Goal: Information Seeking & Learning: Check status

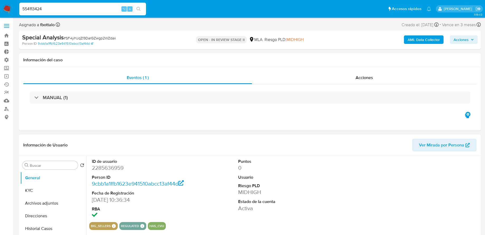
select select "10"
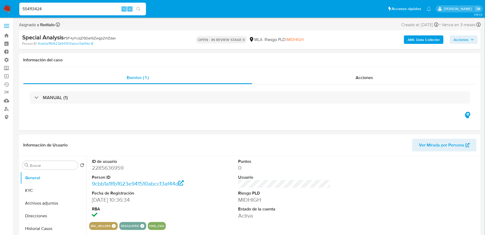
type input "554113424"
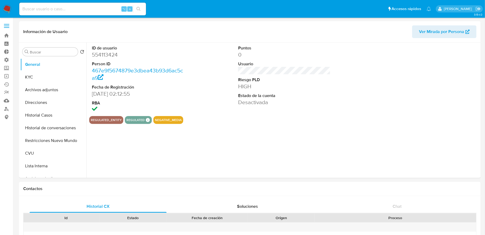
select select "10"
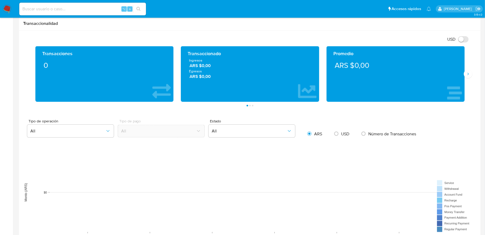
scroll to position [247, 0]
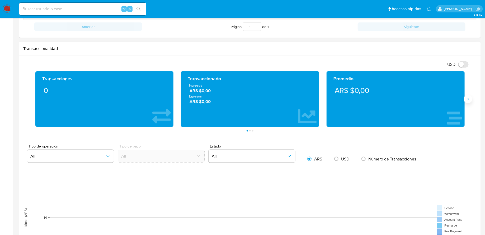
click at [470, 101] on button "Siguiente" at bounding box center [468, 99] width 8 height 8
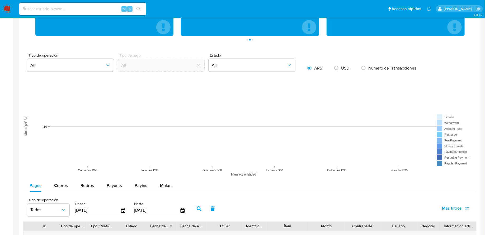
scroll to position [450, 0]
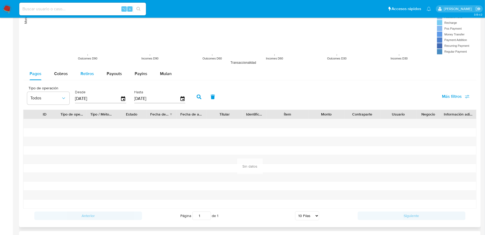
click at [83, 69] on div "Retiros" at bounding box center [87, 74] width 13 height 13
select select "10"
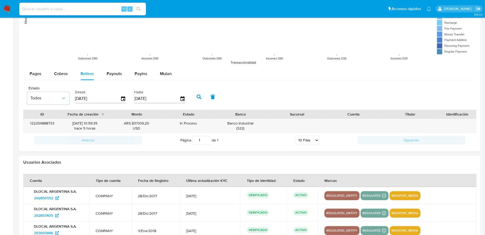
click at [104, 10] on input at bounding box center [82, 9] width 127 height 7
paste input "527919126"
type input "527919126"
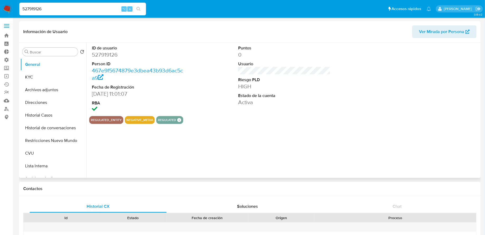
select select "10"
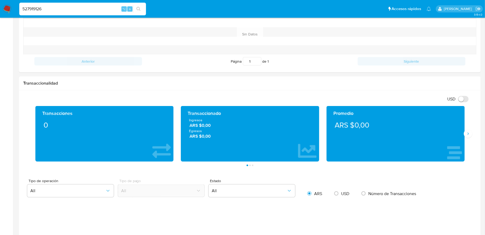
scroll to position [362, 0]
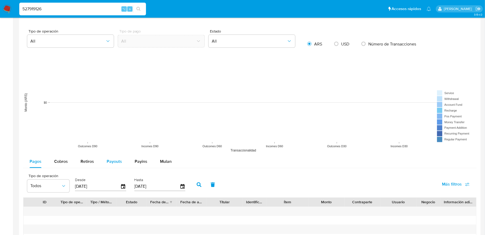
click at [110, 158] on span "Payouts" at bounding box center [114, 161] width 15 height 6
select select "10"
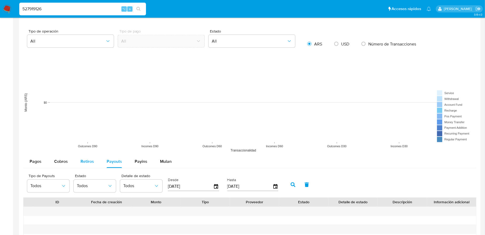
click at [92, 159] on span "Retiros" at bounding box center [87, 161] width 13 height 6
select select "10"
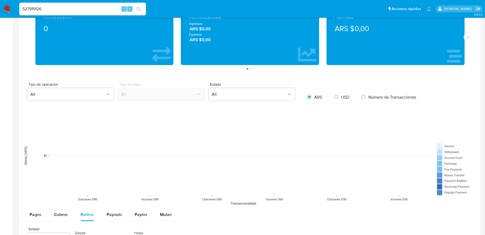
scroll to position [285, 0]
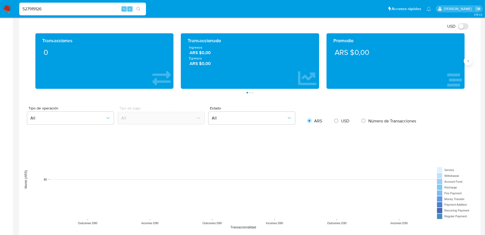
click at [469, 63] on button "Siguiente" at bounding box center [468, 61] width 8 height 8
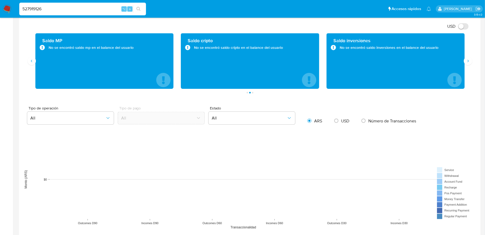
click at [94, 9] on input "527919126" at bounding box center [82, 9] width 127 height 7
paste input "602789072"
type input "602789072"
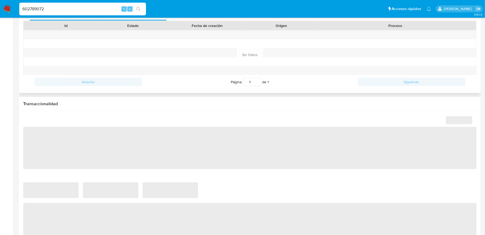
select select "10"
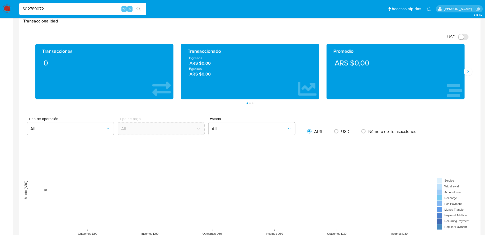
scroll to position [374, 0]
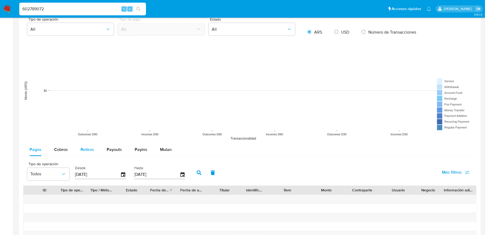
click at [83, 149] on span "Retiros" at bounding box center [87, 150] width 13 height 6
select select "10"
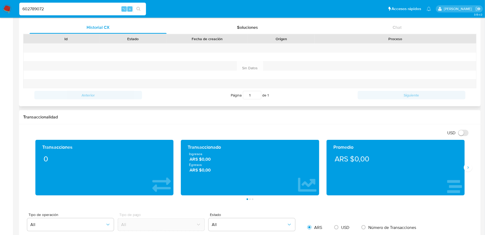
scroll to position [198, 0]
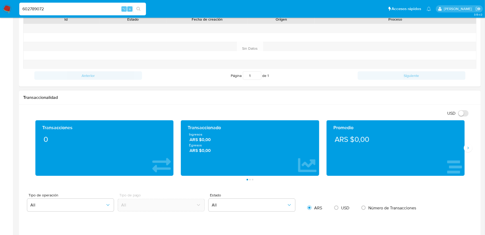
click at [466, 142] on div "Promedio ARS $0,00" at bounding box center [396, 147] width 146 height 55
click at [467, 146] on icon "Siguiente" at bounding box center [468, 148] width 4 height 4
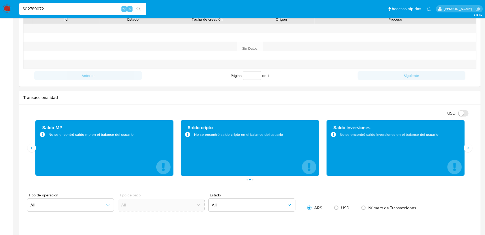
click at [91, 11] on input "602789072" at bounding box center [82, 9] width 127 height 7
paste input "389860544"
type input "389860544"
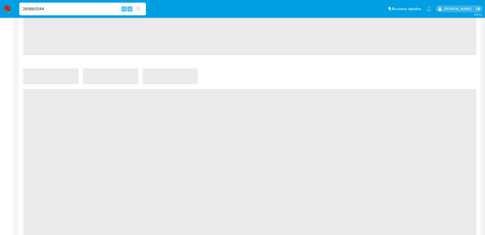
scroll to position [352, 0]
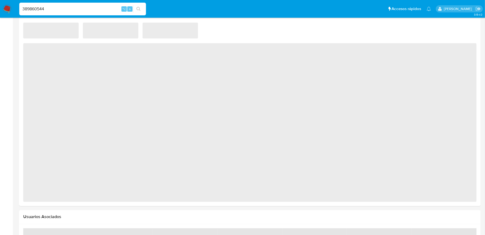
select select "10"
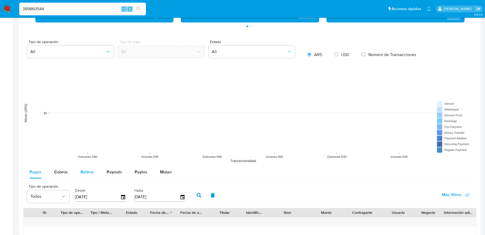
click at [87, 174] on div "Retiros" at bounding box center [87, 172] width 13 height 13
select select "10"
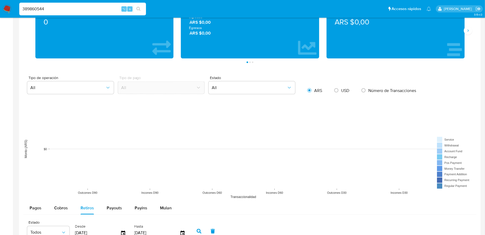
scroll to position [231, 0]
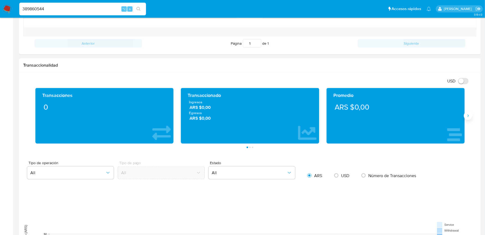
click at [469, 115] on icon "Siguiente" at bounding box center [468, 116] width 4 height 4
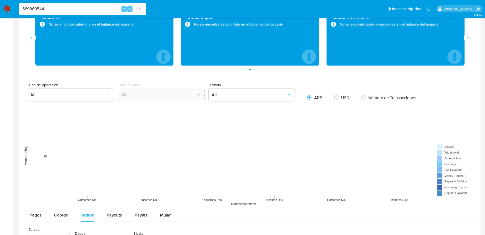
scroll to position [369, 0]
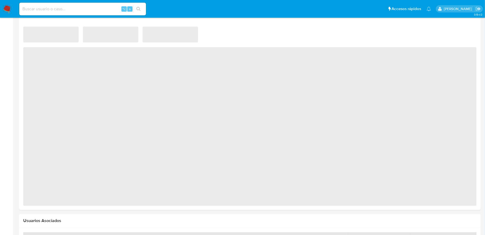
select select "10"
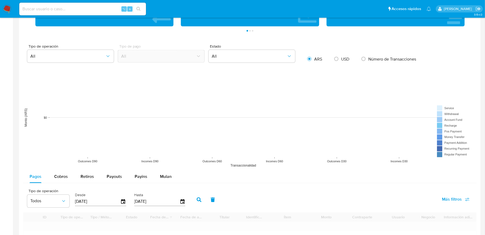
scroll to position [372, 0]
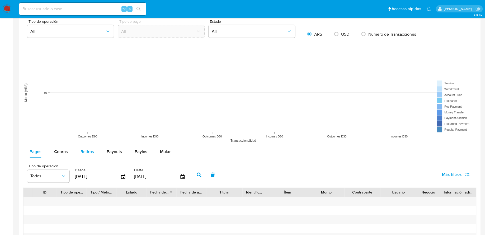
click at [79, 154] on button "Retiros" at bounding box center [87, 152] width 26 height 13
select select "10"
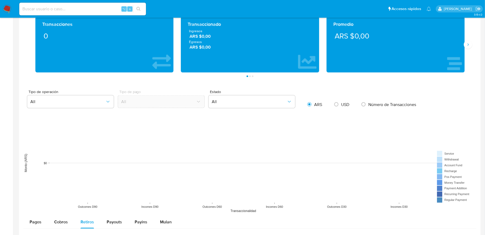
scroll to position [261, 0]
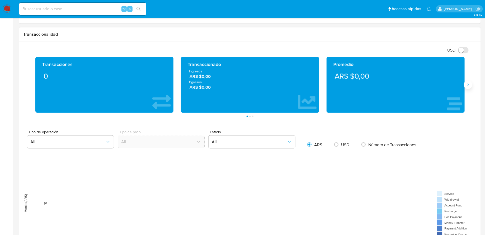
click at [468, 81] on button "Siguiente" at bounding box center [468, 85] width 8 height 8
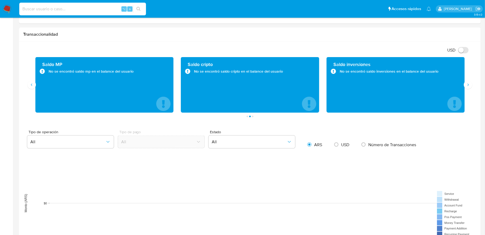
click at [95, 7] on input at bounding box center [82, 9] width 127 height 7
paste input "294153004"
type input "294153004"
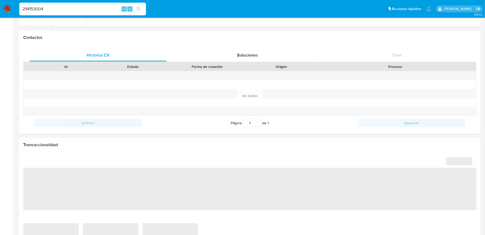
scroll to position [214, 0]
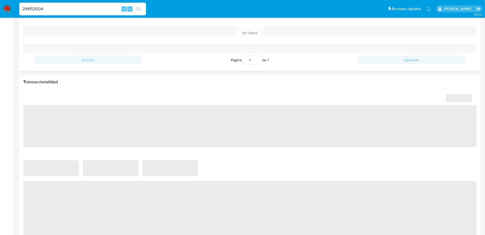
select select "10"
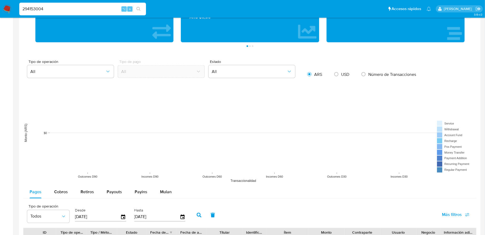
scroll to position [362, 0]
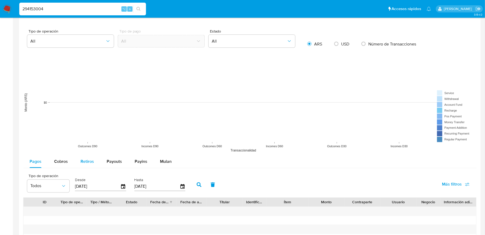
click at [90, 164] on div "Retiros" at bounding box center [87, 161] width 13 height 13
select select "10"
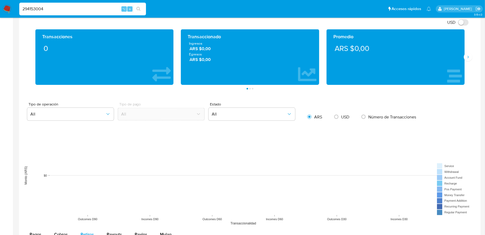
scroll to position [174, 0]
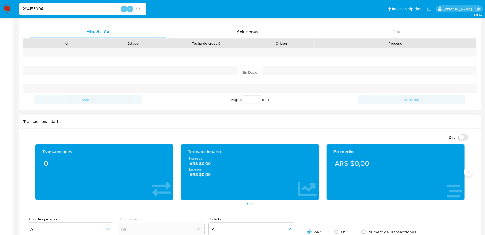
click at [466, 171] on button "Siguiente" at bounding box center [468, 172] width 8 height 8
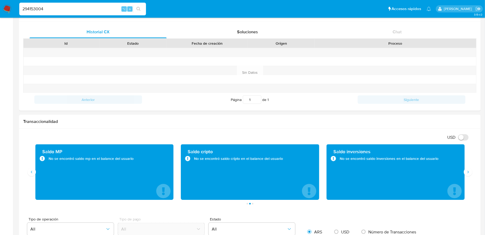
click at [88, 8] on input "294153004" at bounding box center [82, 9] width 127 height 7
paste input "3936681"
type input "293936681"
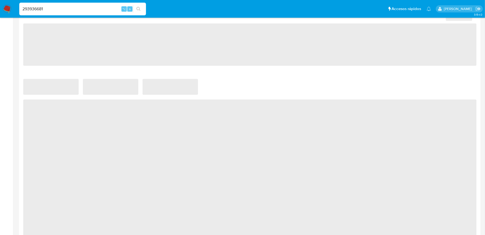
scroll to position [352, 0]
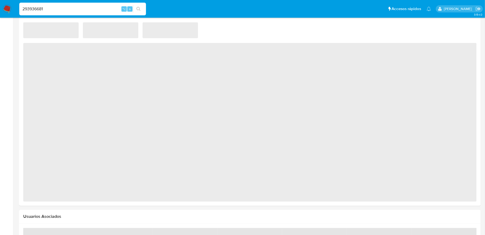
select select "10"
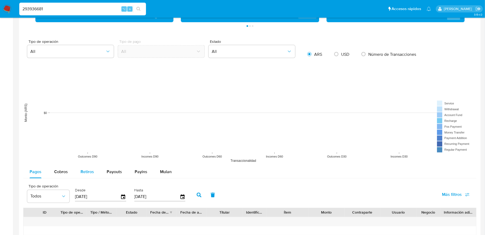
click at [96, 172] on button "Retiros" at bounding box center [87, 172] width 26 height 13
select select "10"
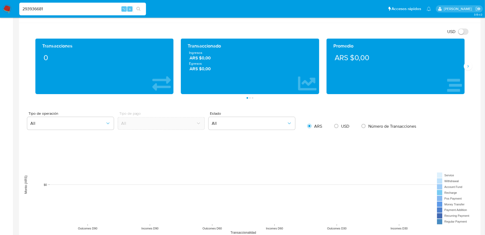
scroll to position [267, 0]
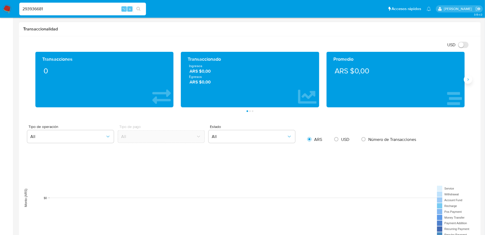
click at [471, 77] on button "Siguiente" at bounding box center [468, 79] width 8 height 8
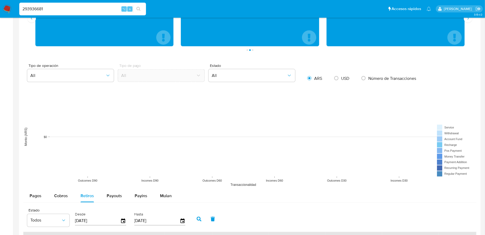
scroll to position [413, 0]
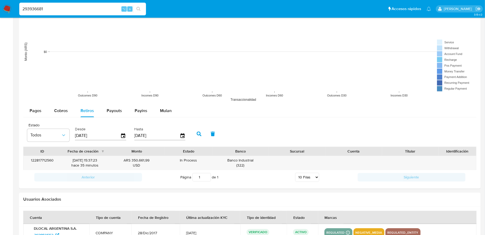
click at [90, 9] on input "293936681" at bounding box center [82, 9] width 127 height 7
paste input "556381623"
type input "556381623"
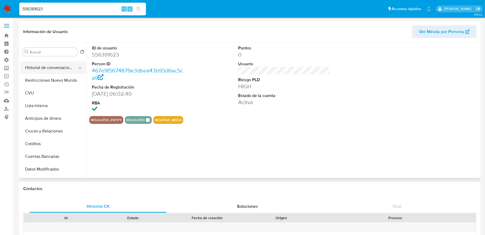
select select "10"
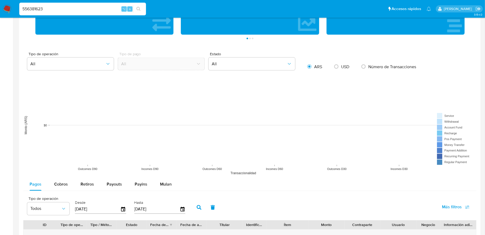
scroll to position [438, 0]
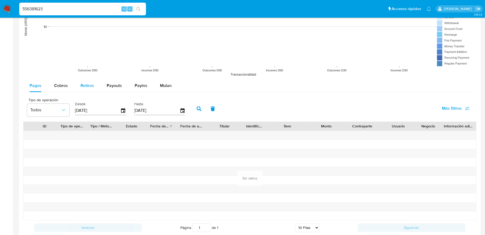
click at [87, 83] on span "Retiros" at bounding box center [87, 86] width 13 height 6
select select "10"
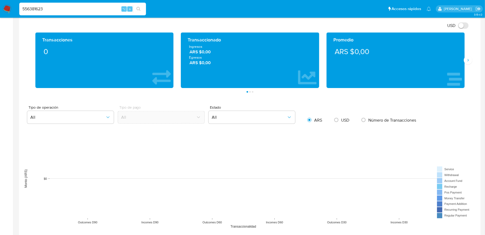
scroll to position [245, 0]
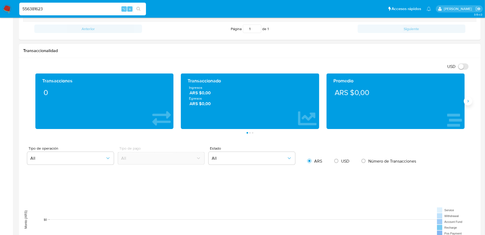
click at [469, 101] on icon "Siguiente" at bounding box center [468, 101] width 4 height 4
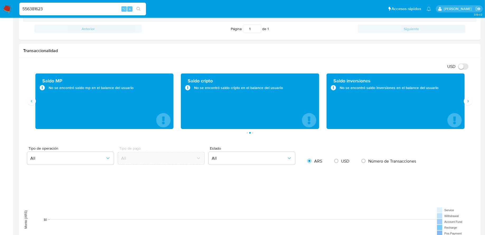
click at [101, 12] on input "556381623" at bounding box center [82, 9] width 127 height 7
paste input "498571942"
type input "498571942"
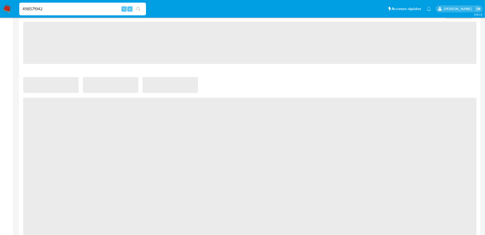
select select "10"
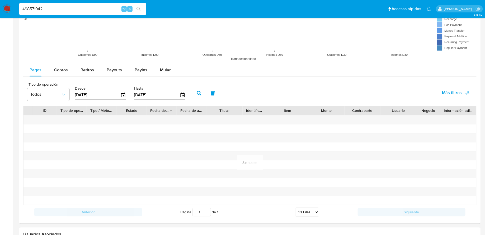
scroll to position [454, 0]
click at [88, 71] on span "Retiros" at bounding box center [87, 70] width 13 height 6
select select "10"
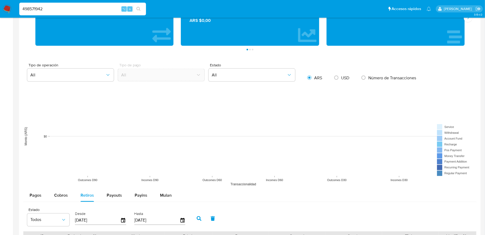
scroll to position [229, 0]
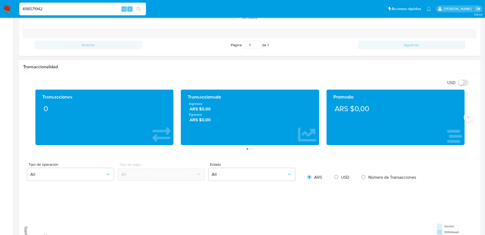
click at [471, 117] on button "Siguiente" at bounding box center [468, 117] width 8 height 8
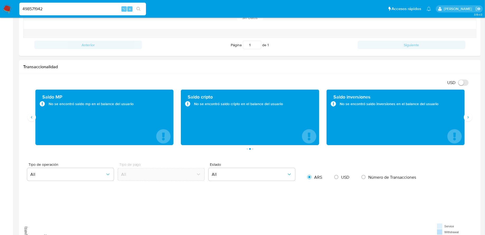
click at [102, 6] on input "498571942" at bounding box center [82, 9] width 127 height 7
paste input "294182143"
type input "294182143"
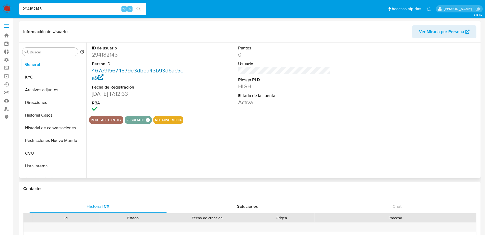
select select "10"
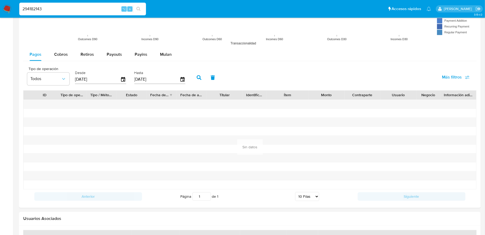
scroll to position [442, 0]
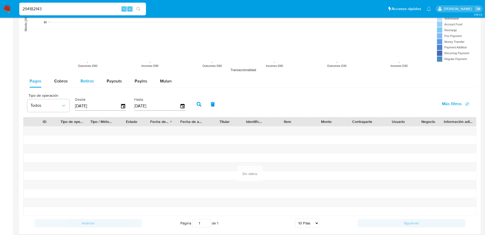
click at [87, 79] on span "Retiros" at bounding box center [87, 81] width 13 height 6
select select "10"
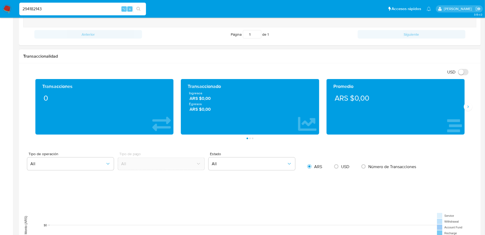
scroll to position [217, 0]
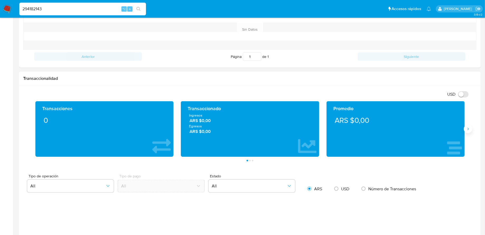
click at [468, 127] on icon "Siguiente" at bounding box center [468, 129] width 4 height 4
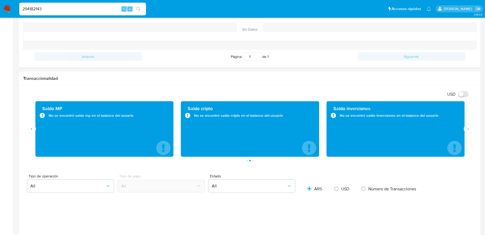
click at [81, 8] on input "294182143" at bounding box center [82, 9] width 127 height 7
paste input "44774"
type input "294144774"
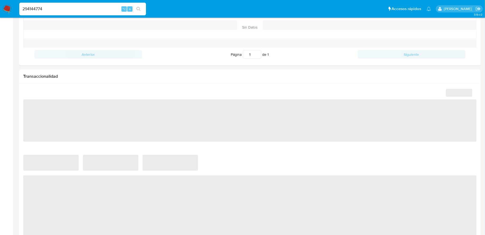
select select "10"
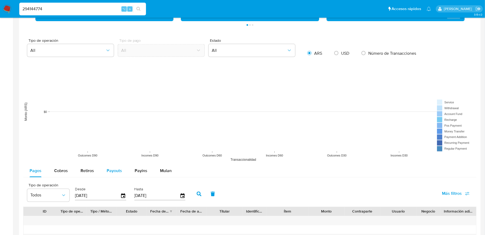
scroll to position [361, 0]
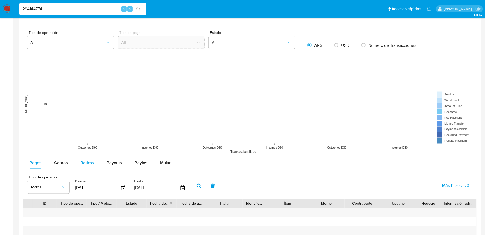
click at [89, 161] on span "Retiros" at bounding box center [87, 163] width 13 height 6
select select "10"
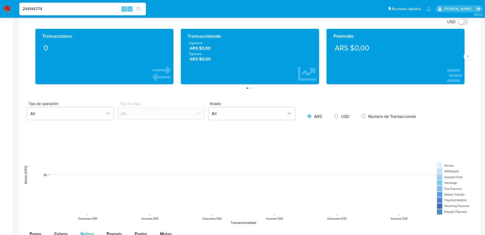
scroll to position [255, 0]
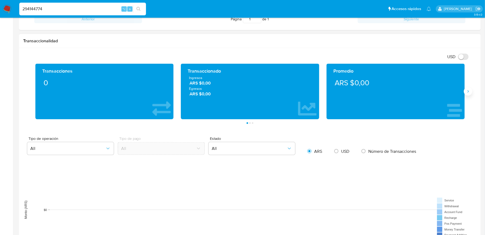
click at [470, 91] on button "Siguiente" at bounding box center [468, 91] width 8 height 8
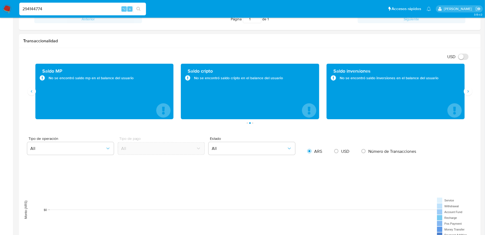
click at [99, 12] on div "294144774 ⌥ s" at bounding box center [82, 9] width 127 height 13
click at [89, 10] on input "294144774" at bounding box center [82, 9] width 127 height 7
paste input "1332816762"
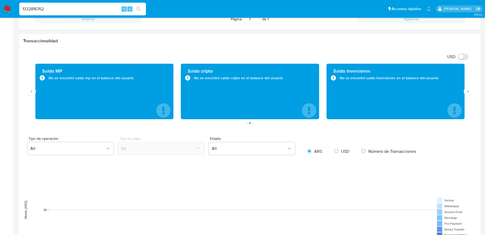
type input "1332816762"
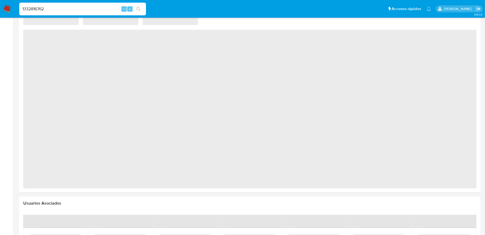
select select "10"
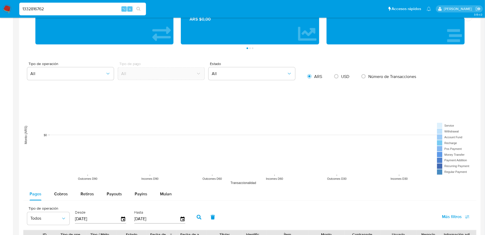
scroll to position [381, 0]
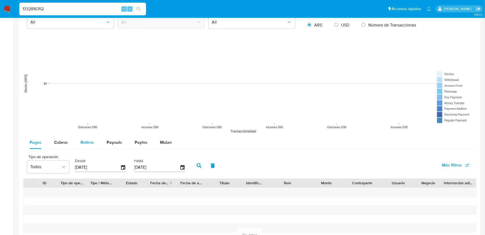
click at [88, 141] on span "Retiros" at bounding box center [87, 142] width 13 height 6
select select "10"
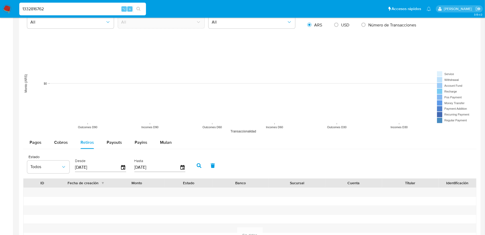
scroll to position [208, 0]
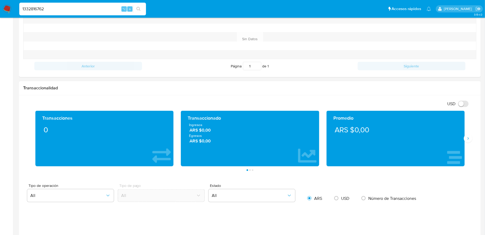
click at [472, 140] on div "Transacciones 0 Transaccionado Ingresos ARS $0,00 Egresos ARS $0,00 Promedio AR…" at bounding box center [250, 141] width 454 height 60
click at [468, 140] on button "Siguiente" at bounding box center [468, 138] width 8 height 8
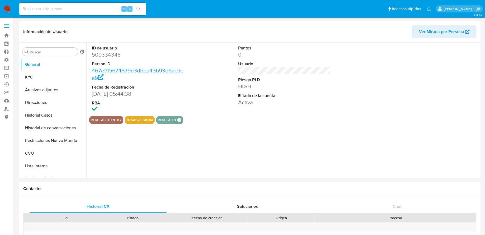
select select "10"
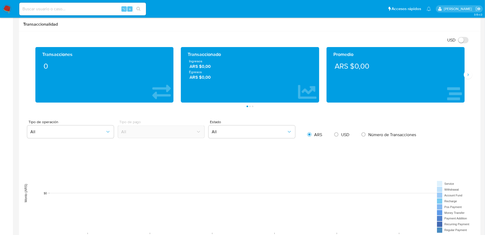
scroll to position [242, 0]
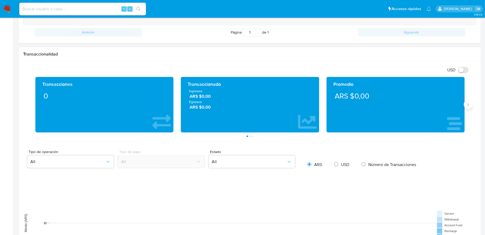
click at [469, 102] on icon "Siguiente" at bounding box center [468, 104] width 4 height 4
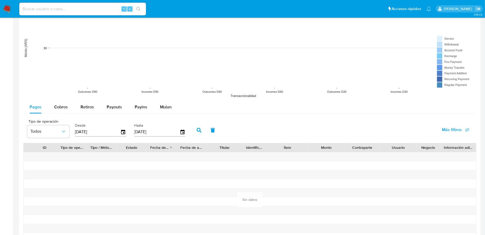
scroll to position [452, 0]
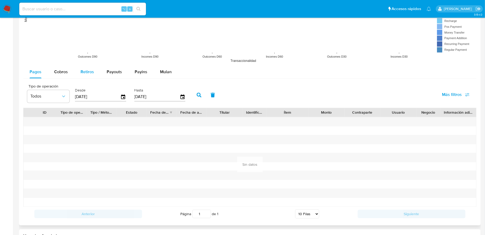
click at [86, 69] on span "Retiros" at bounding box center [87, 72] width 13 height 6
select select "10"
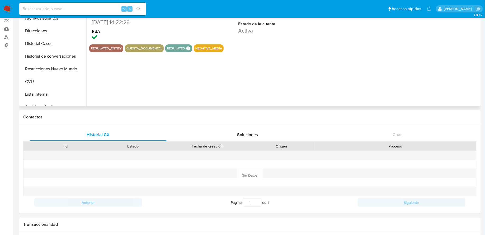
select select "10"
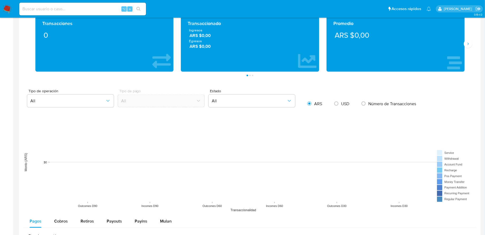
scroll to position [338, 0]
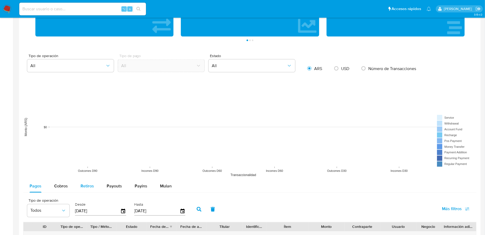
click at [86, 183] on span "Retiros" at bounding box center [87, 186] width 13 height 6
select select "10"
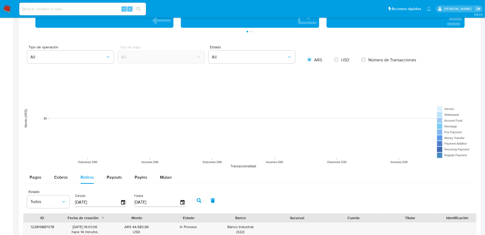
scroll to position [281, 0]
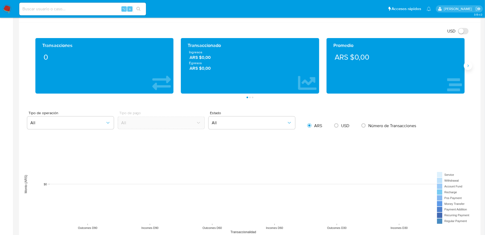
click at [466, 64] on icon "Siguiente" at bounding box center [468, 66] width 4 height 4
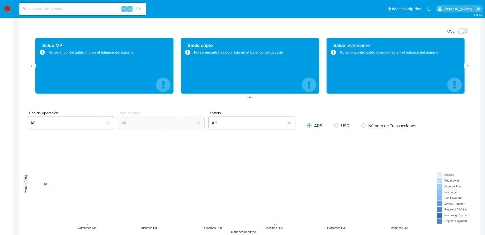
click at [100, 14] on div "⌥ s" at bounding box center [82, 9] width 127 height 13
click at [100, 8] on input at bounding box center [82, 9] width 127 height 7
paste input "27872514"
type input "27872514"
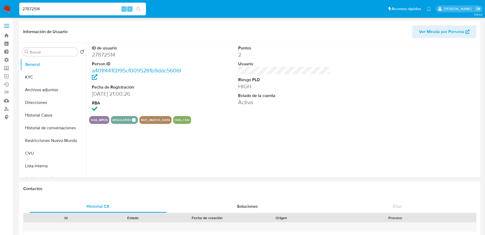
select select "10"
click at [32, 74] on button "KYC" at bounding box center [51, 77] width 62 height 13
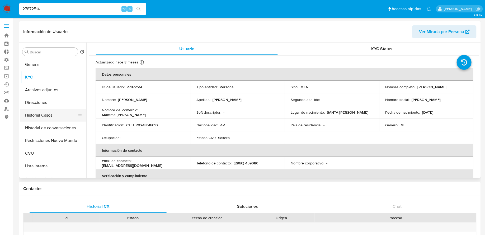
click at [47, 115] on button "Historial Casos" at bounding box center [51, 115] width 62 height 13
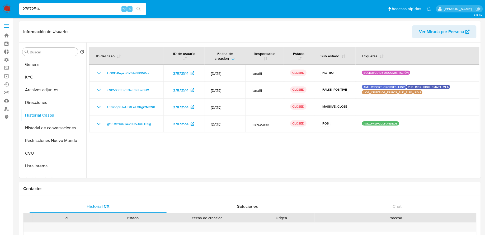
click at [72, 9] on input "27872514" at bounding box center [82, 9] width 127 height 7
paste input "72938741"
type input "72938741"
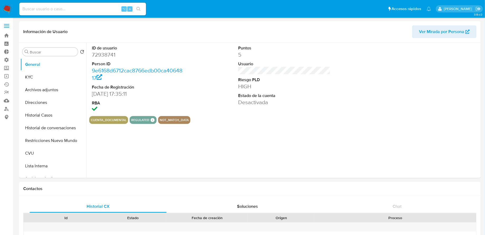
select select "10"
click at [53, 78] on button "KYC" at bounding box center [51, 77] width 62 height 13
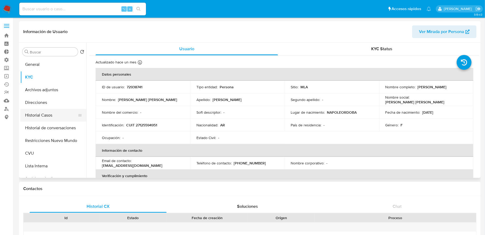
click at [38, 116] on button "Historial Casos" at bounding box center [51, 115] width 62 height 13
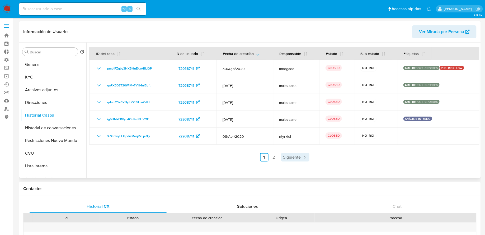
click at [287, 156] on span "Siguiente" at bounding box center [292, 157] width 18 height 4
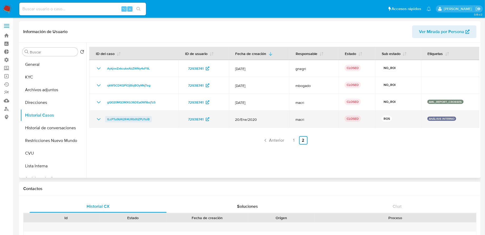
click at [135, 119] on span "tLcPTu9bN2R4URb0tZPU1siB" at bounding box center [128, 119] width 43 height 6
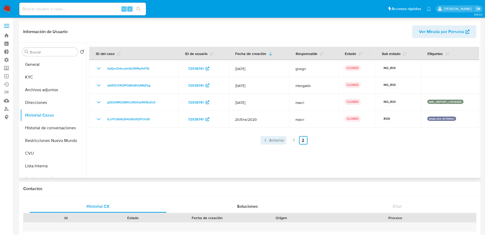
click at [274, 141] on span "Anterior" at bounding box center [276, 140] width 15 height 4
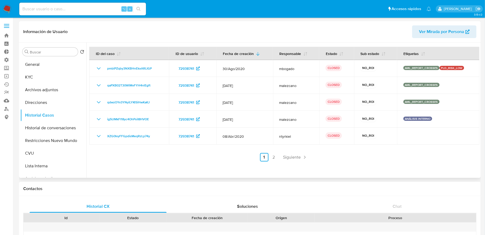
click at [82, 9] on input at bounding box center [82, 9] width 127 height 7
paste input "41164080"
type input "41164080"
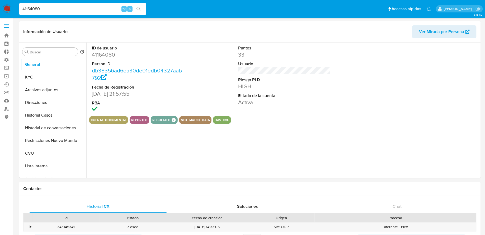
select select "10"
click at [51, 114] on button "Historial Casos" at bounding box center [51, 115] width 62 height 13
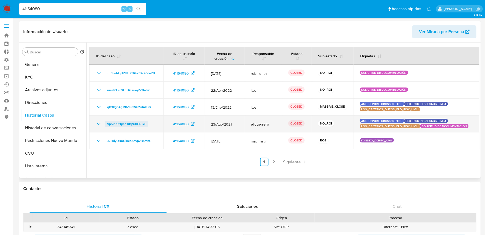
click at [126, 125] on span "9p5J1f9fTpsrDrIqNXlFeiGE" at bounding box center [126, 124] width 39 height 6
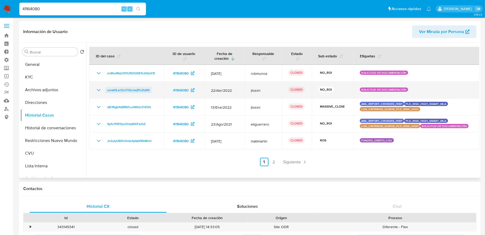
click at [122, 89] on span "umat0LerGLhTQLmwjPs2fa9X" at bounding box center [128, 90] width 43 height 6
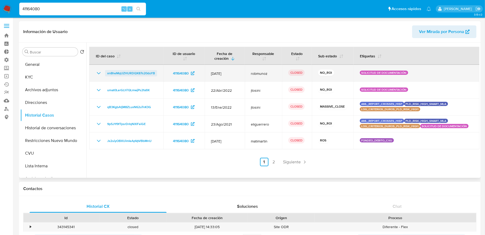
click at [115, 73] on span "xn8heMqUZHURDQX87s20duYB" at bounding box center [131, 73] width 48 height 6
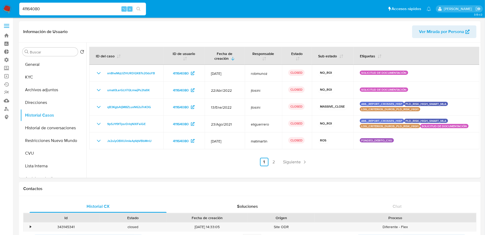
click at [87, 12] on input "41164080" at bounding box center [82, 9] width 127 height 7
paste input "391628405"
type input "391628405"
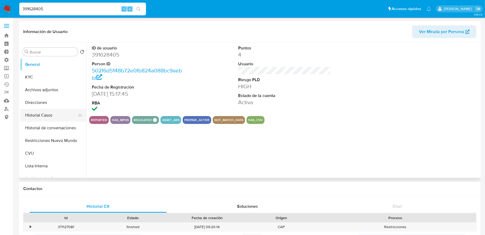
click at [51, 111] on button "Historial Casos" at bounding box center [51, 115] width 62 height 13
select select "10"
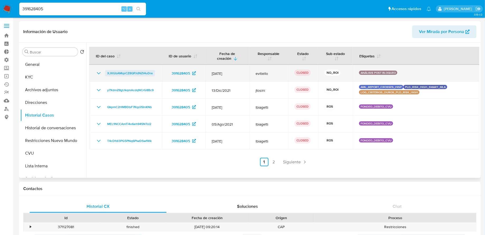
click at [119, 73] on span "XJXGbAMqsCZ8QPJdNZt4uDre" at bounding box center [130, 73] width 46 height 6
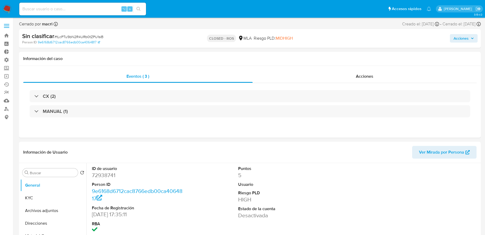
select select "10"
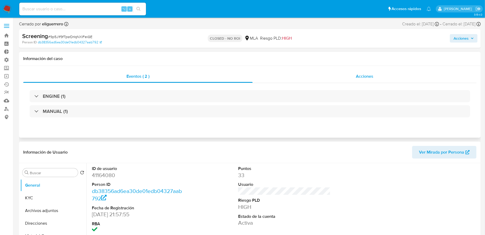
click at [311, 78] on div "Acciones" at bounding box center [365, 76] width 224 height 13
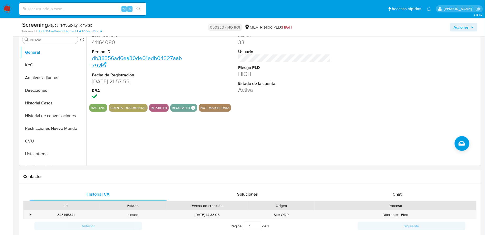
scroll to position [153, 0]
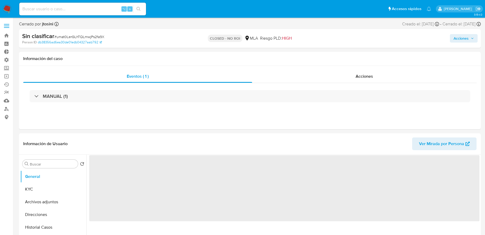
select select "10"
click at [273, 81] on div "Acciones" at bounding box center [364, 76] width 225 height 13
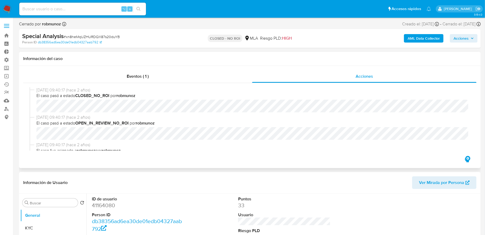
select select "10"
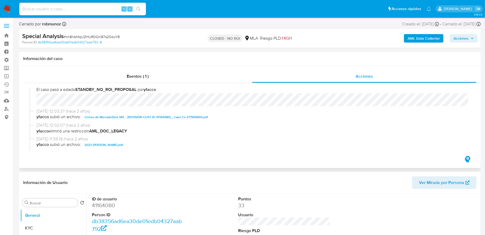
scroll to position [77, 0]
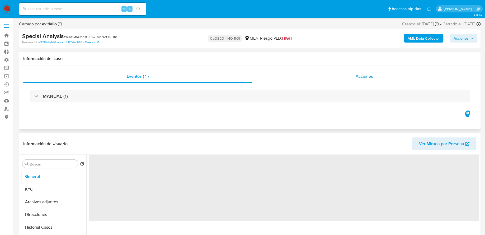
click at [330, 81] on div "Acciones" at bounding box center [364, 76] width 225 height 13
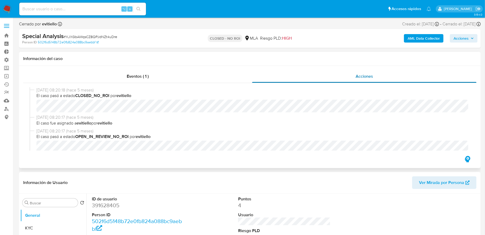
select select "10"
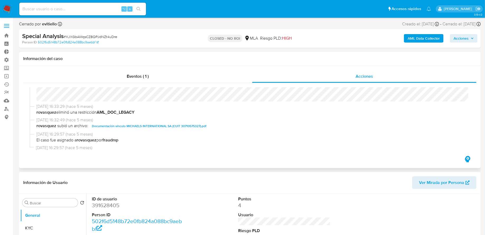
scroll to position [93, 0]
